Goal: Task Accomplishment & Management: Use online tool/utility

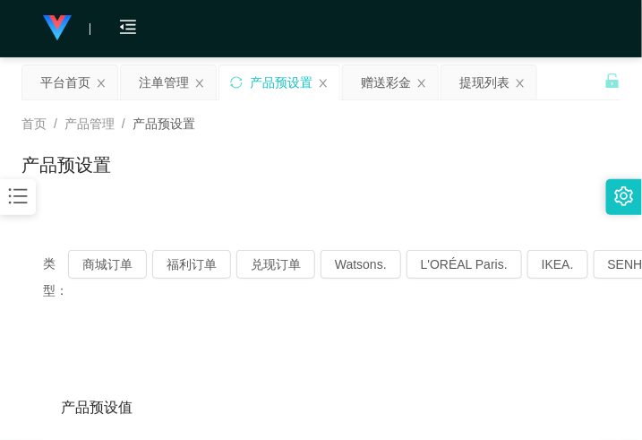
scroll to position [112, 0]
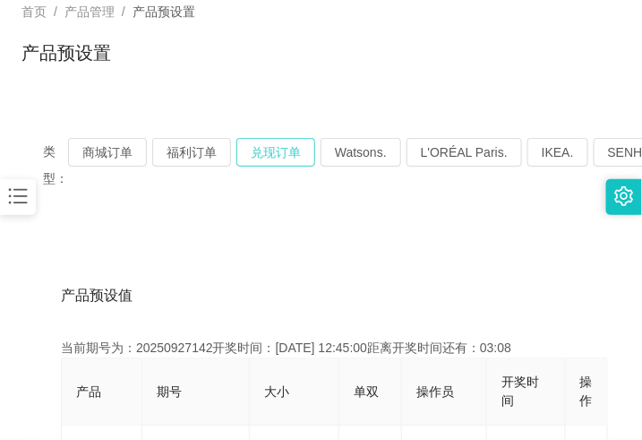
click at [289, 150] on button "兑现订单" at bounding box center [276, 152] width 79 height 29
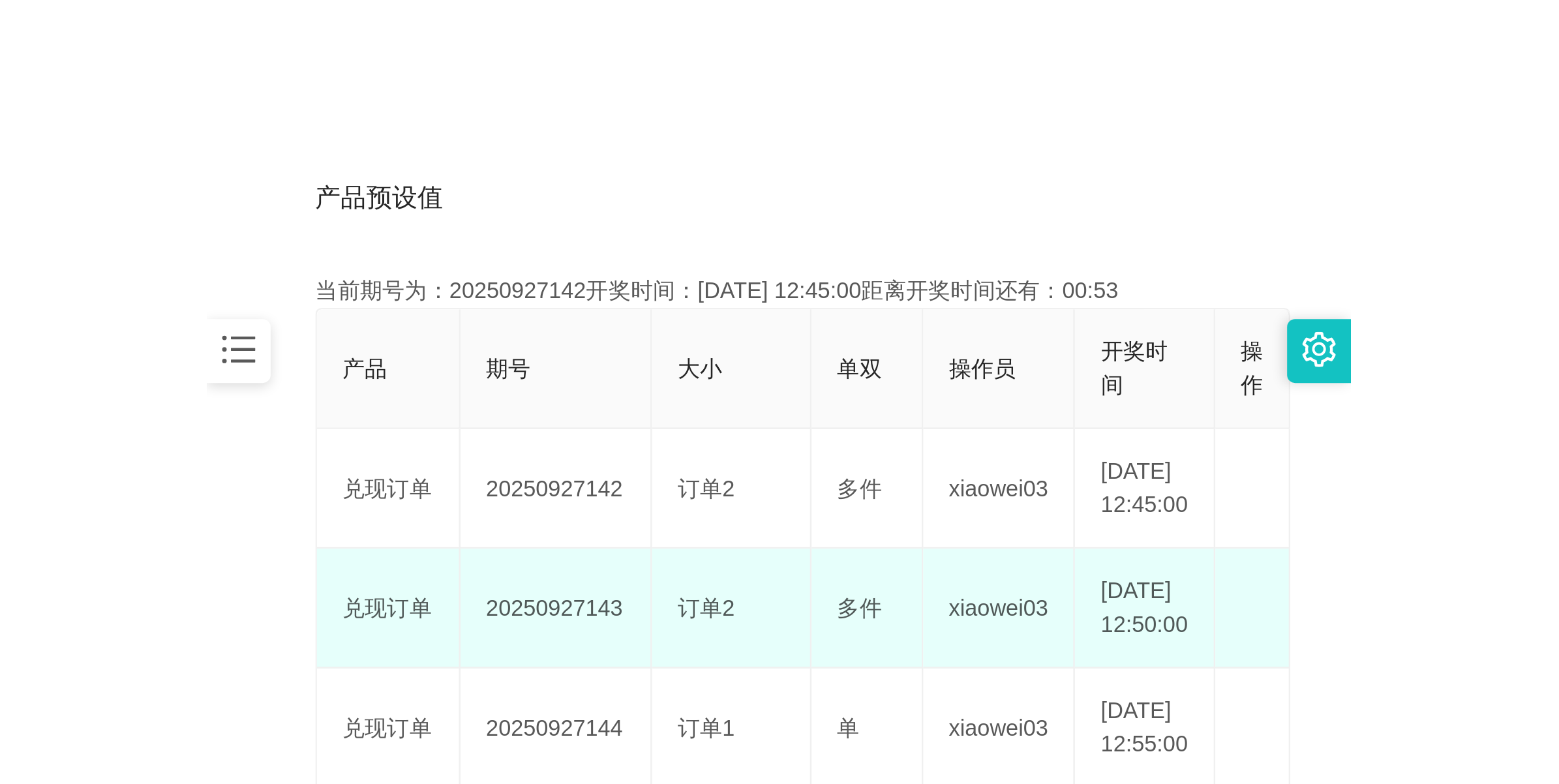
scroll to position [245, 0]
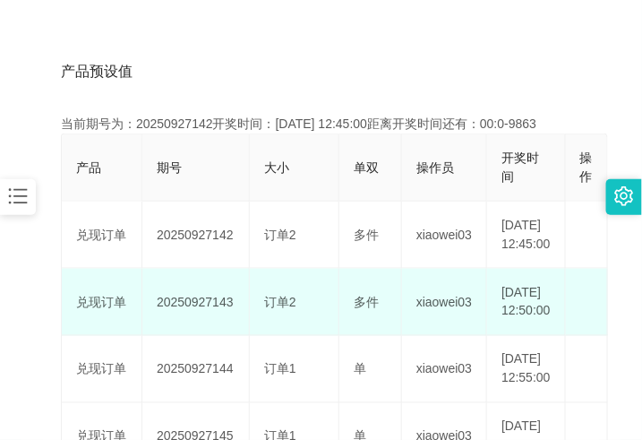
click at [206, 332] on td "20250927143" at bounding box center [196, 302] width 108 height 67
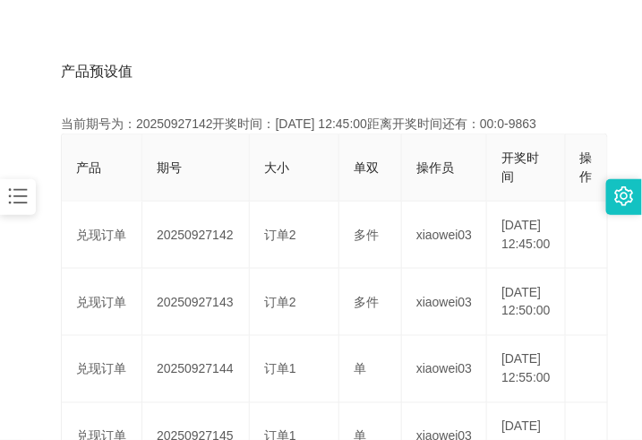
copy td "20250927143"
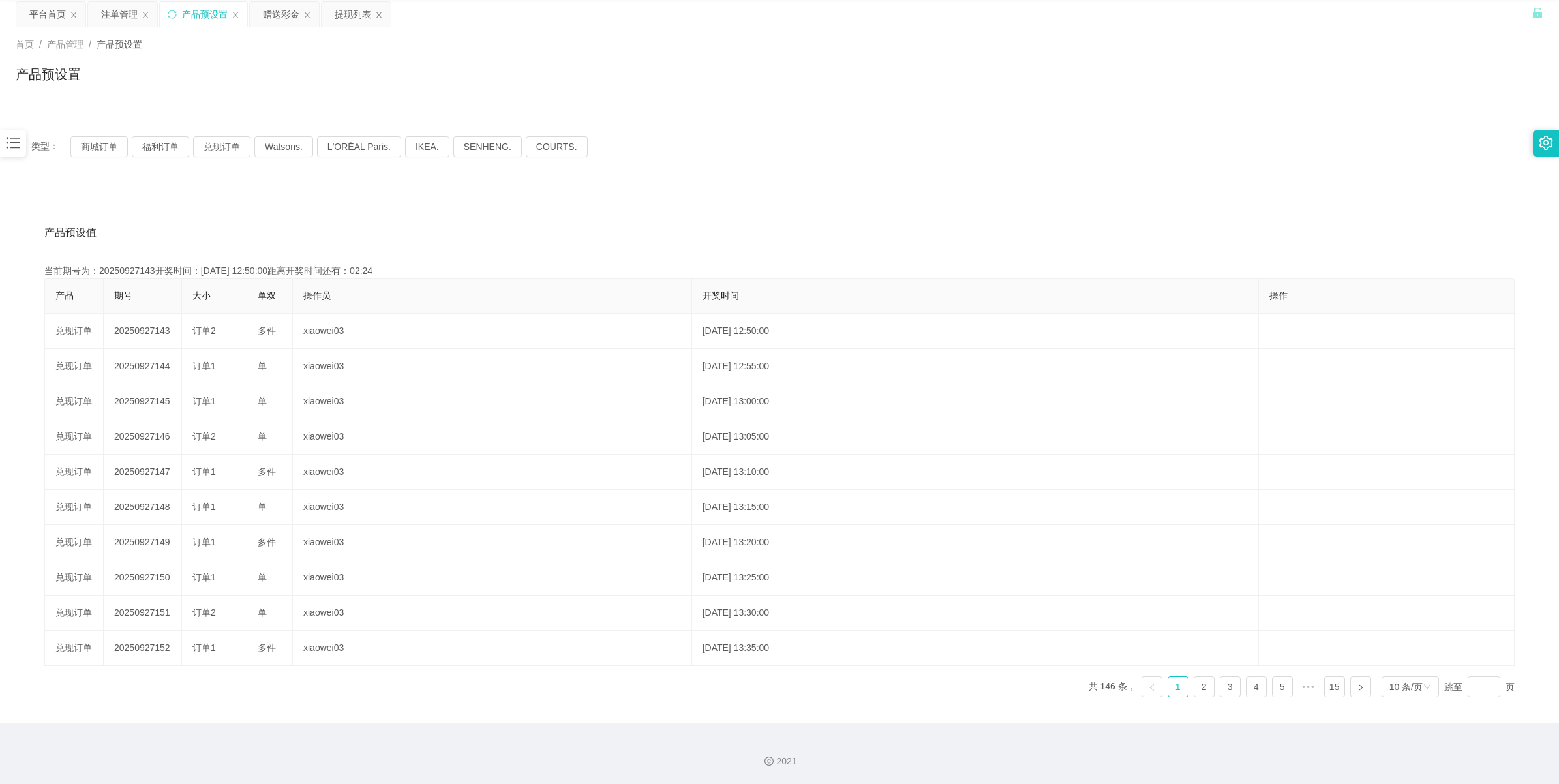
scroll to position [47, 0]
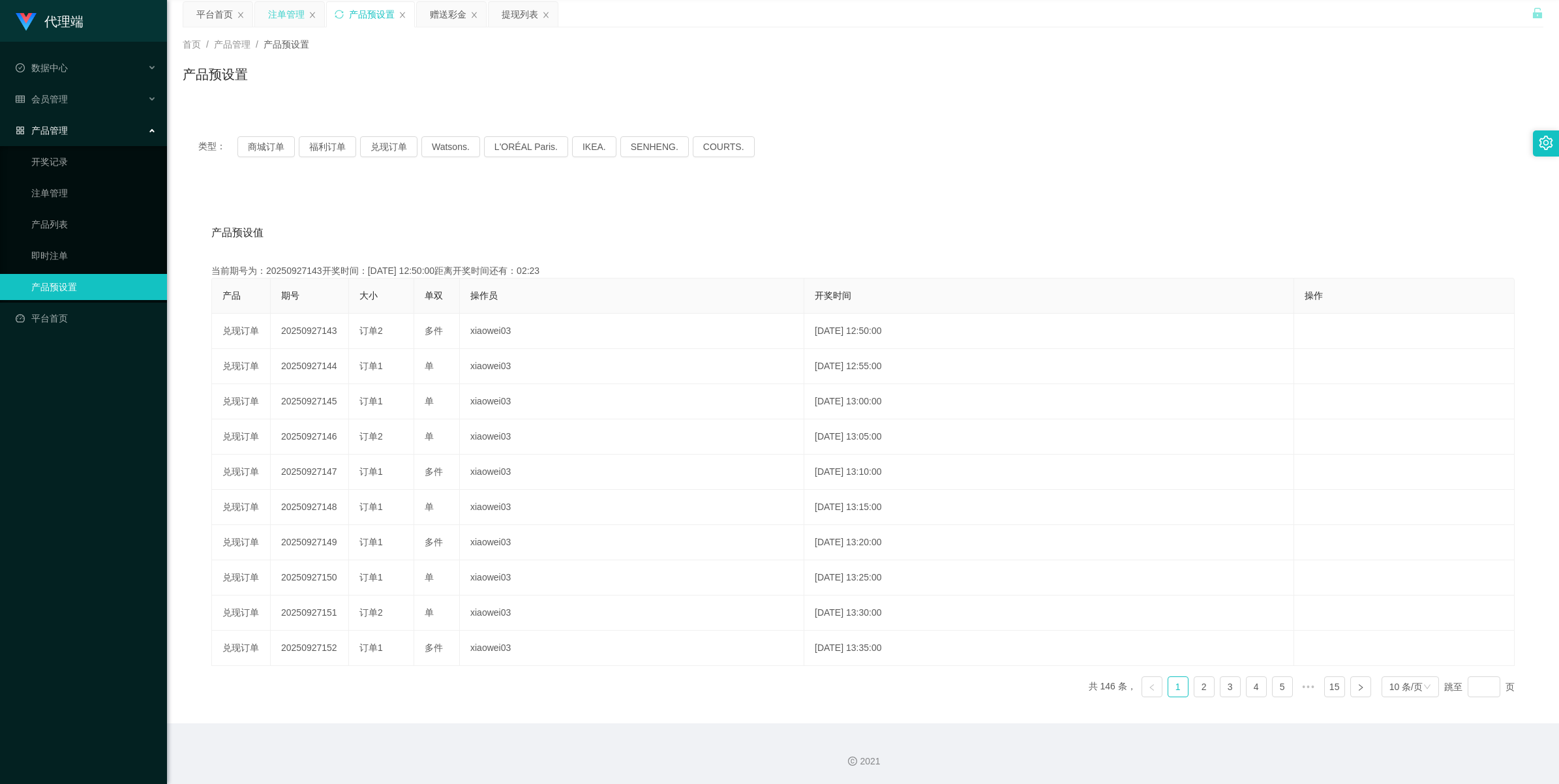
click at [285, 15] on div "注单管理" at bounding box center [286, 15] width 36 height 25
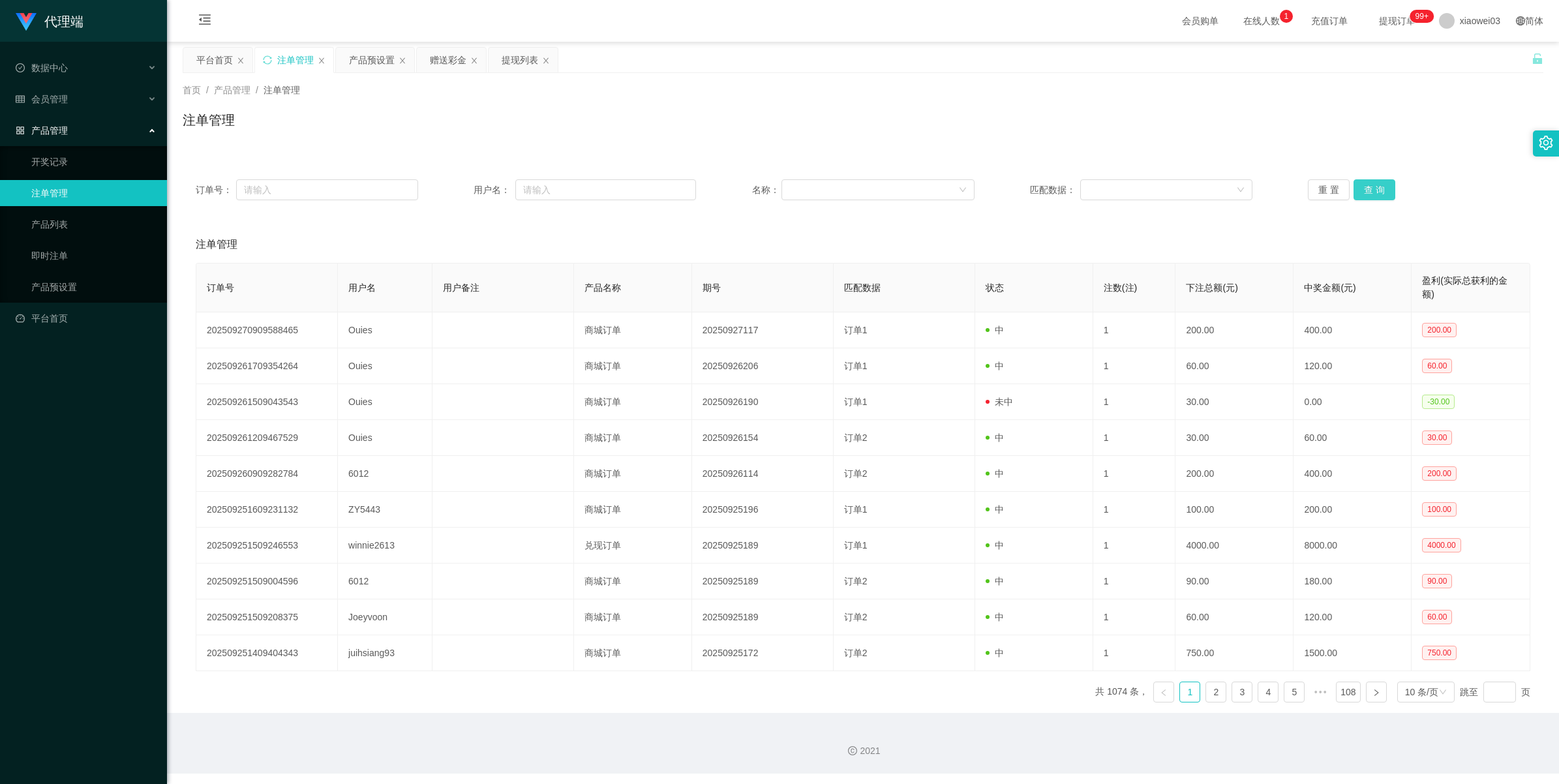
click at [467, 191] on button "查 询" at bounding box center [1374, 189] width 42 height 21
click at [467, 196] on button "查 询" at bounding box center [1374, 189] width 42 height 21
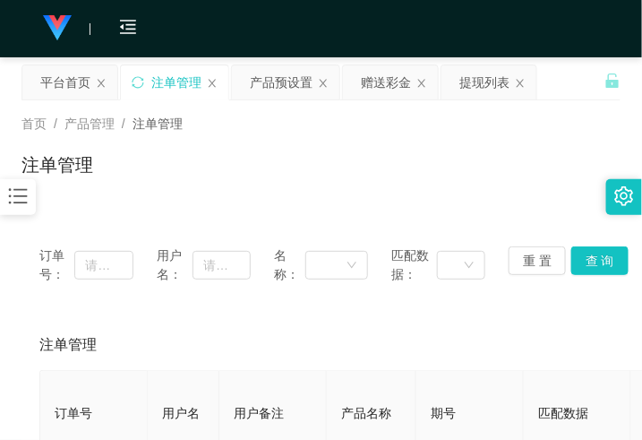
click at [588, 175] on div "注单管理" at bounding box center [321, 171] width 599 height 41
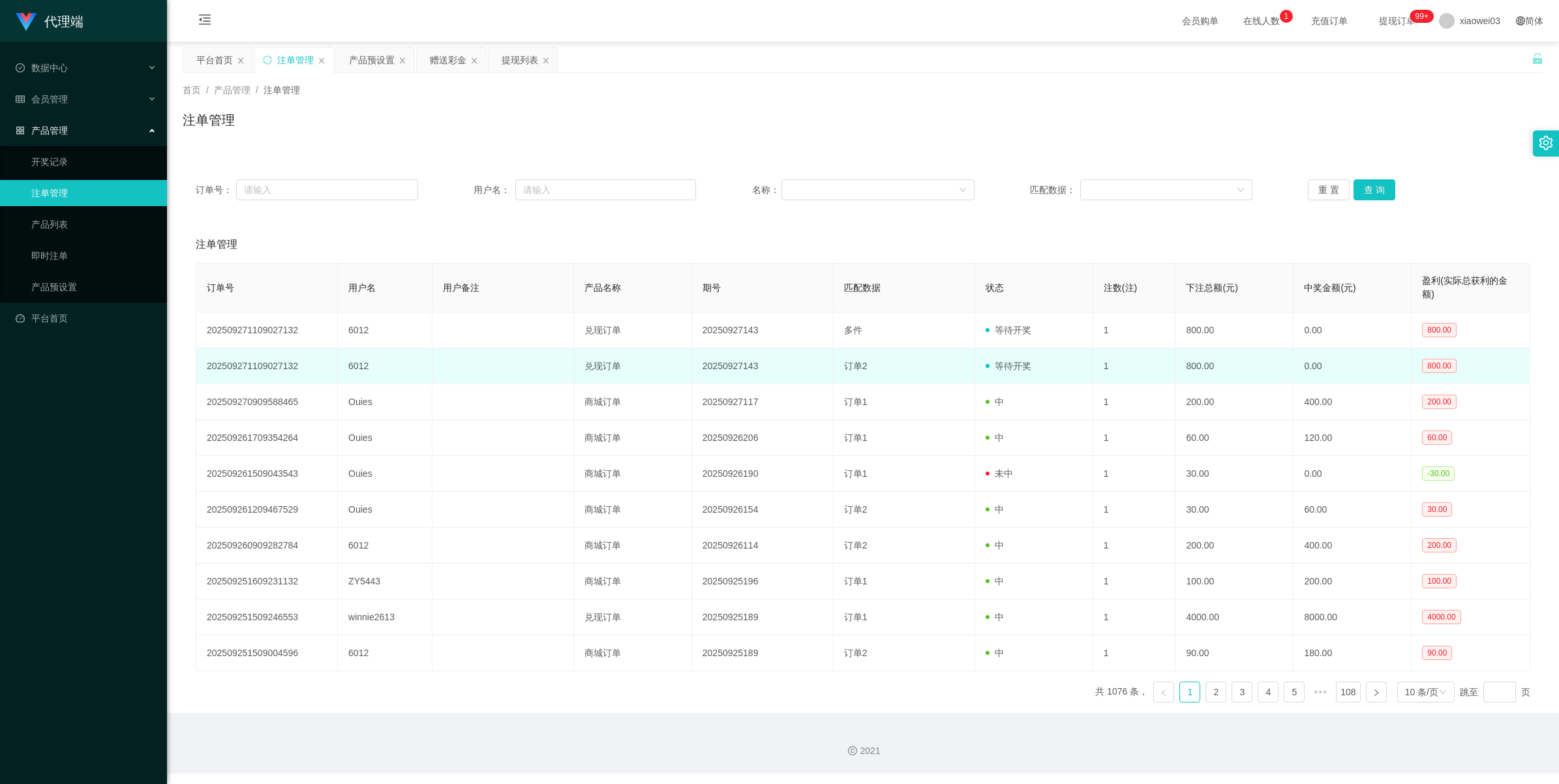
click at [467, 320] on td "20250927143" at bounding box center [763, 365] width 141 height 36
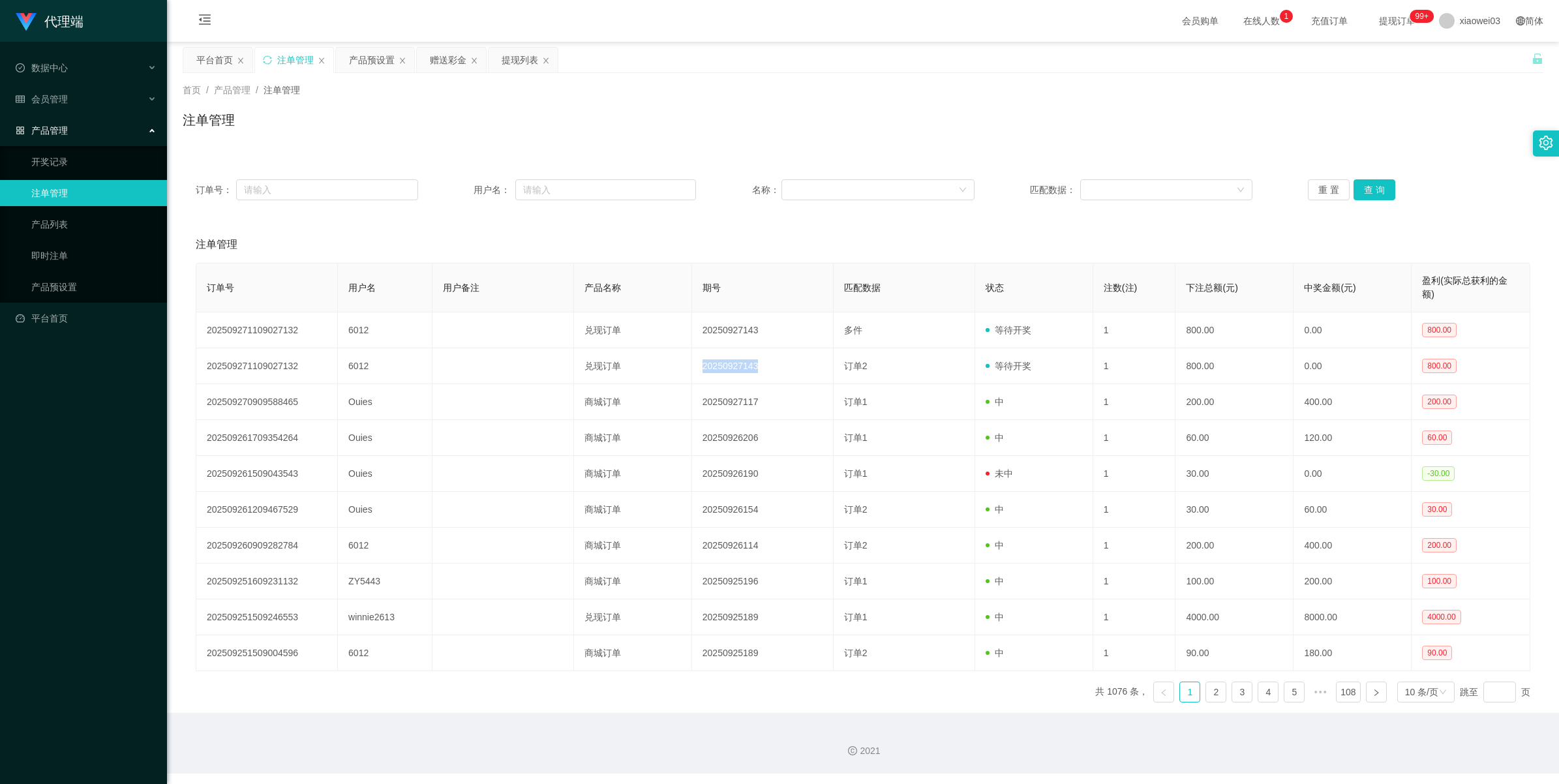
copy td "20250927143"
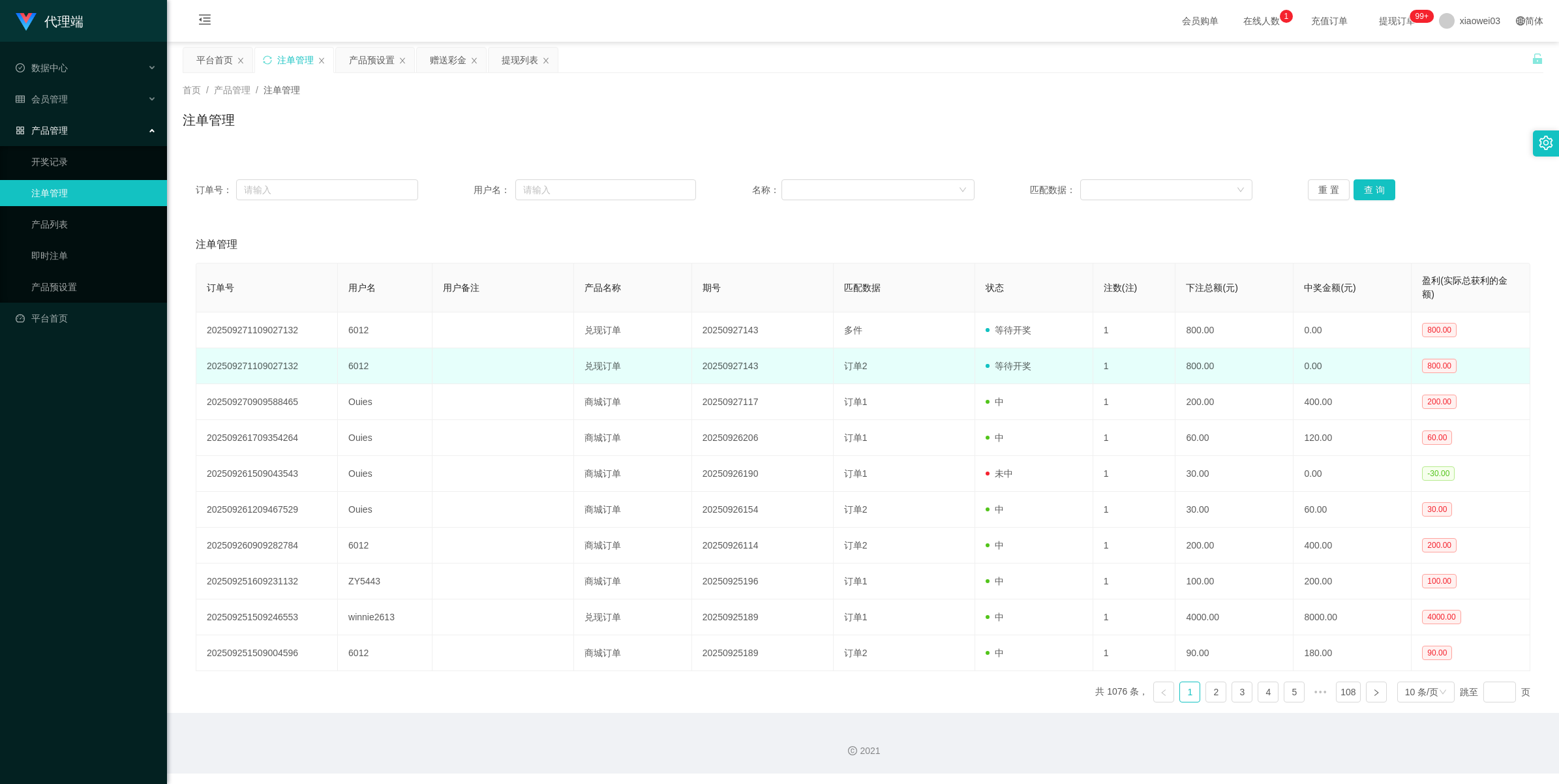
click at [359, 320] on td "6012" at bounding box center [385, 365] width 95 height 36
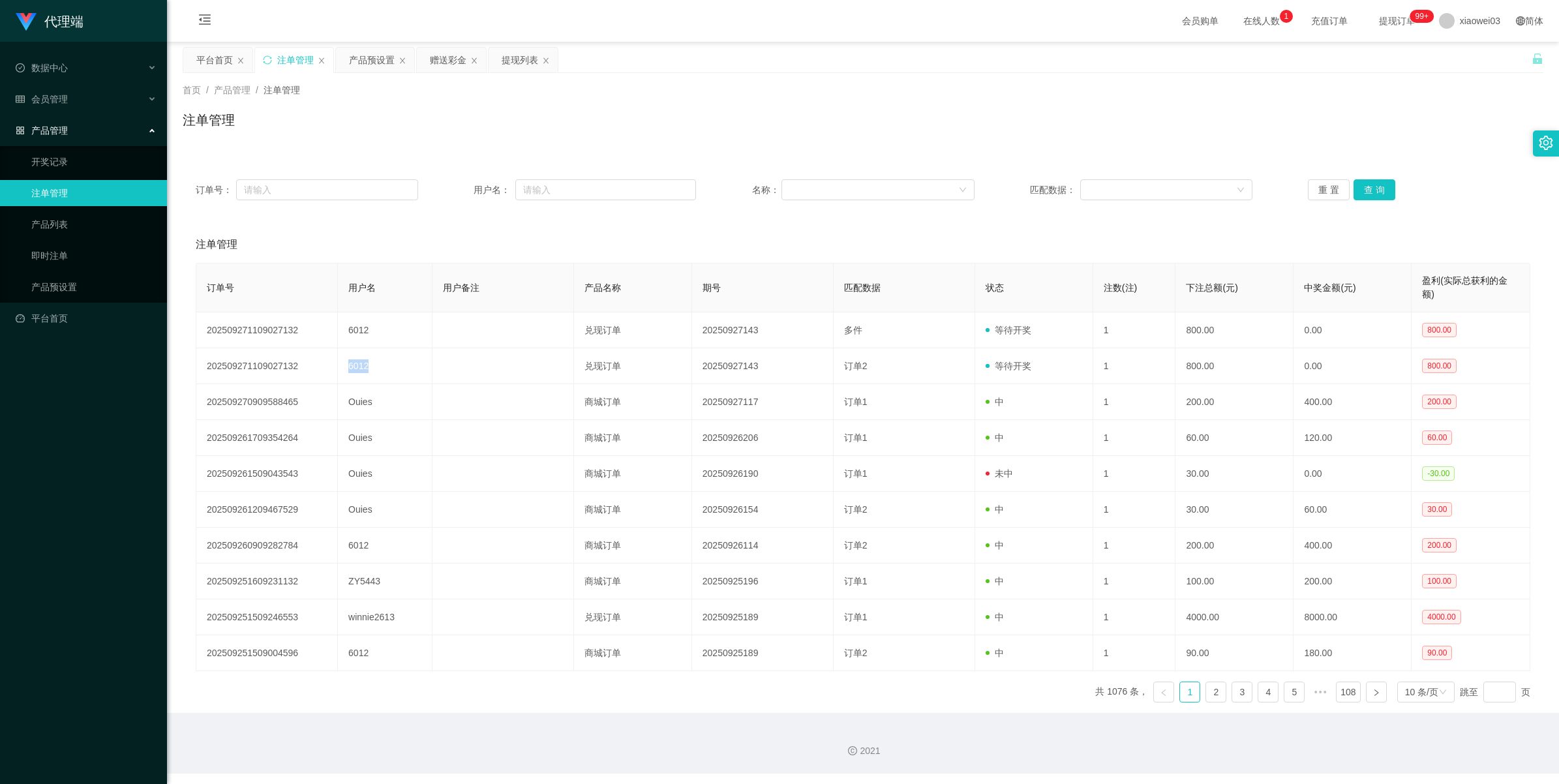
copy td "6012"
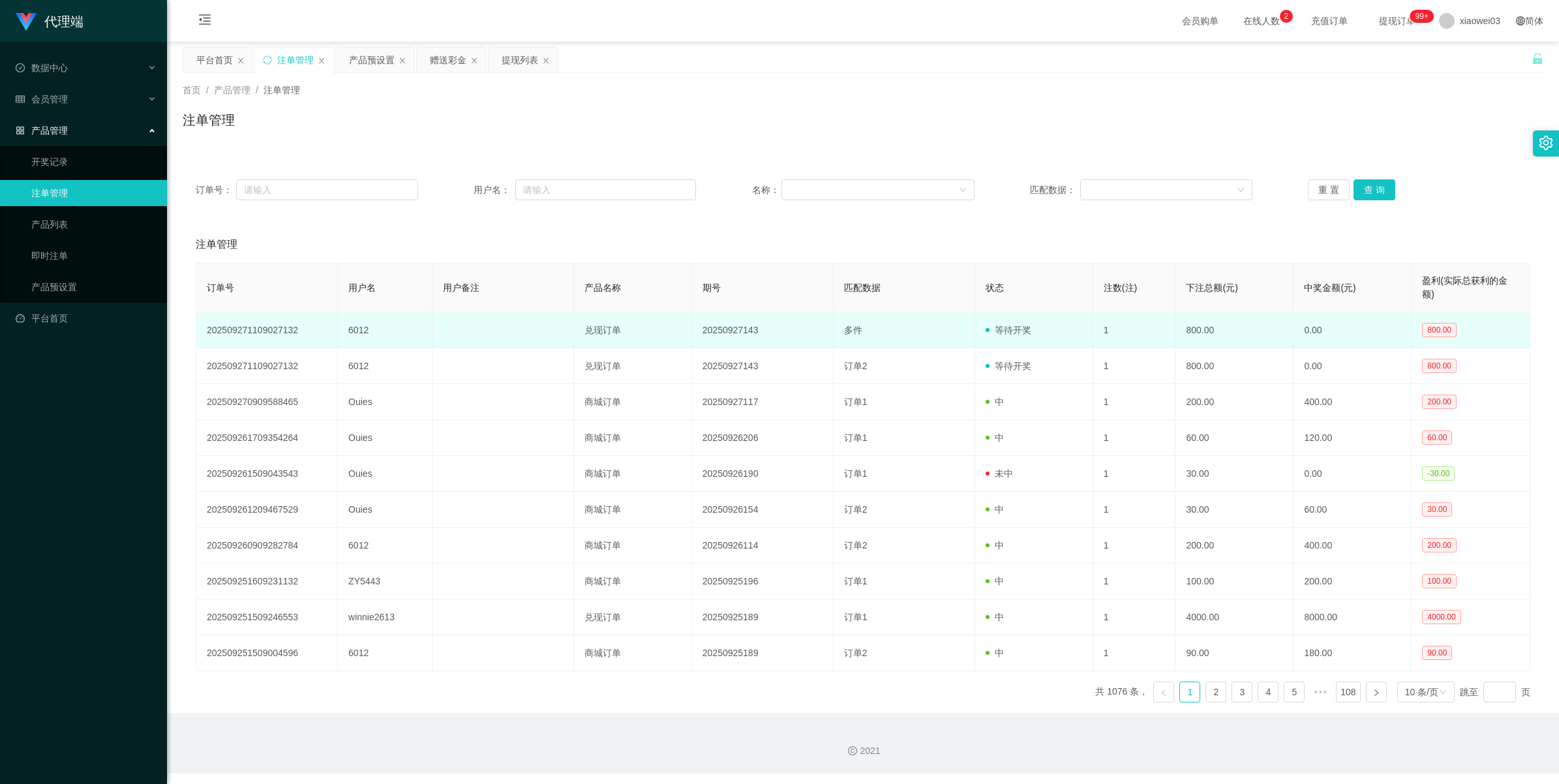
click at [350, 320] on td "6012" at bounding box center [385, 330] width 95 height 36
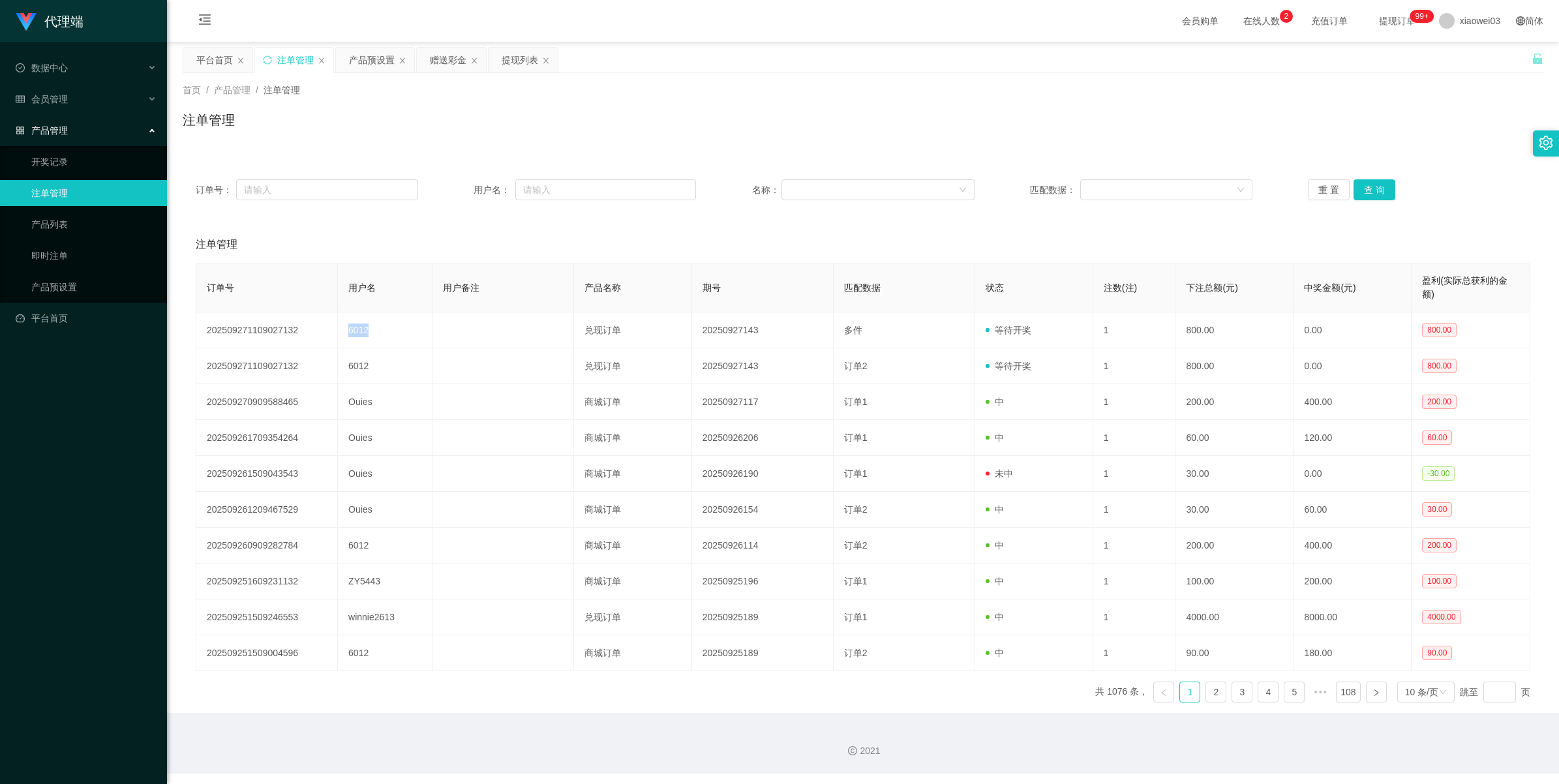
copy td "6012"
